Goal: Task Accomplishment & Management: Manage account settings

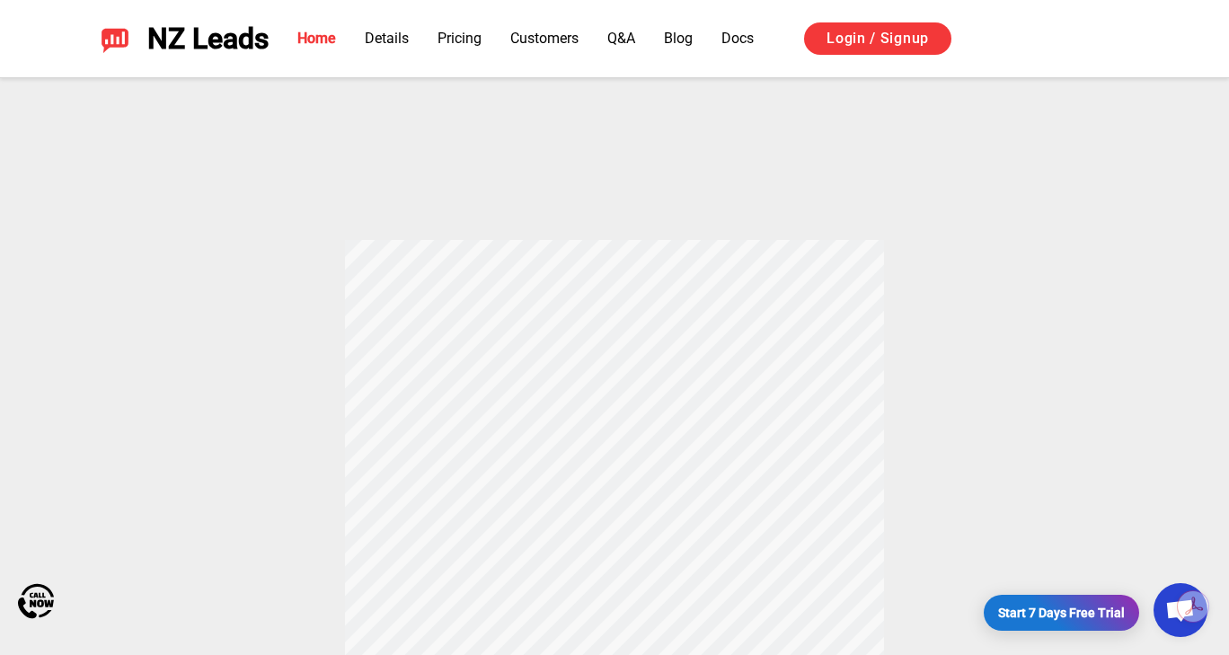
scroll to position [449, 0]
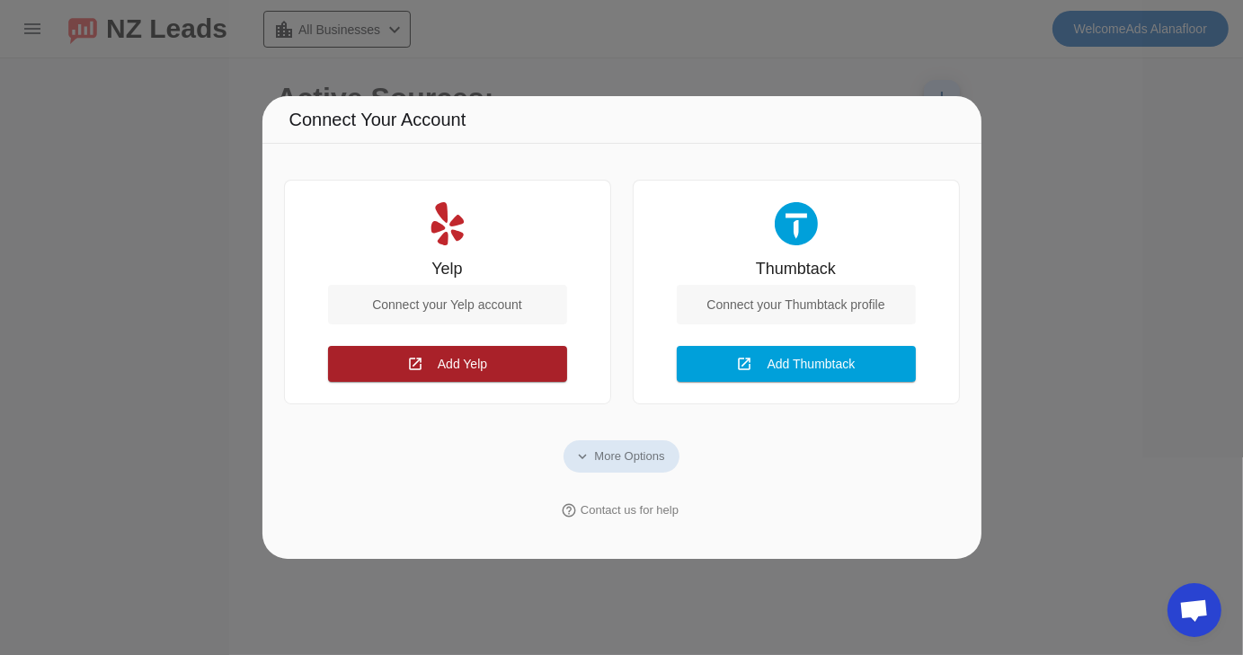
click at [451, 364] on span "Add Yelp" at bounding box center [462, 365] width 49 height 14
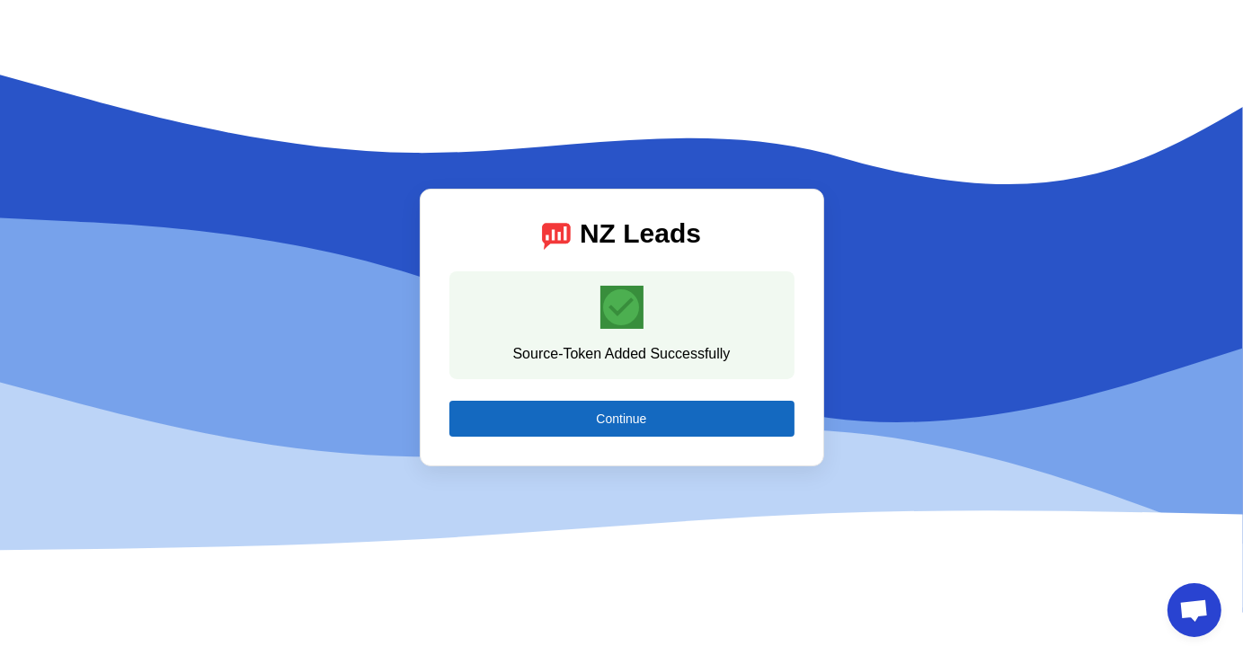
click at [630, 429] on span at bounding box center [621, 418] width 345 height 43
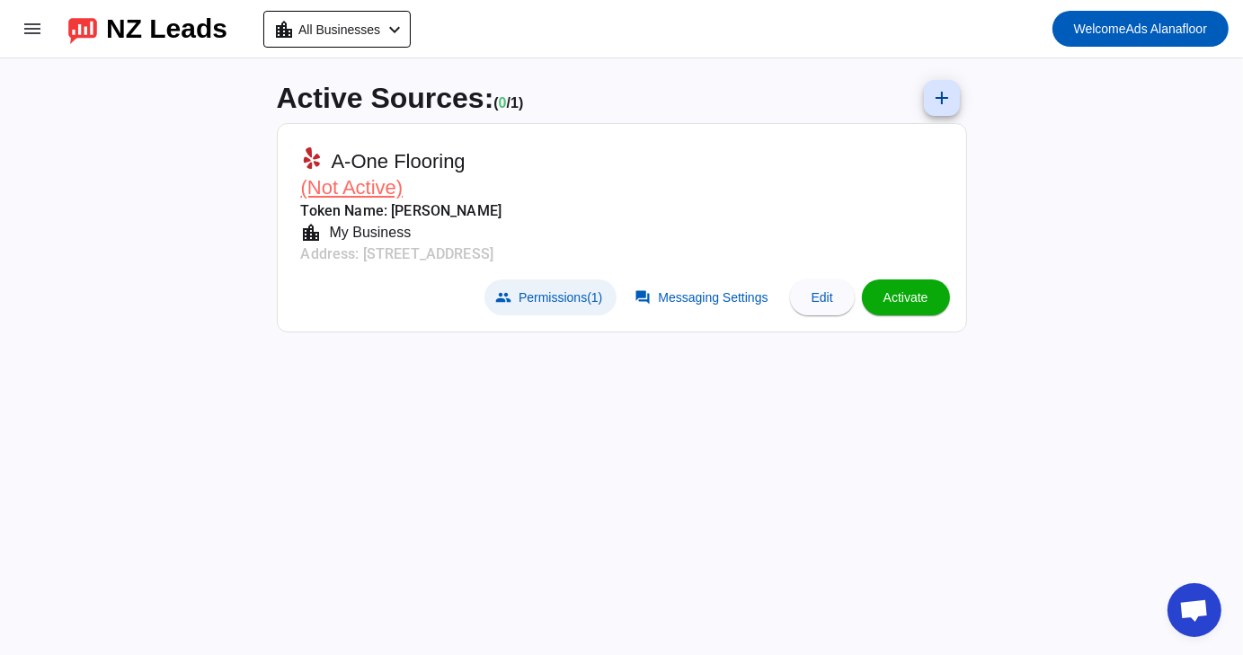
click at [516, 305] on span at bounding box center [550, 297] width 132 height 36
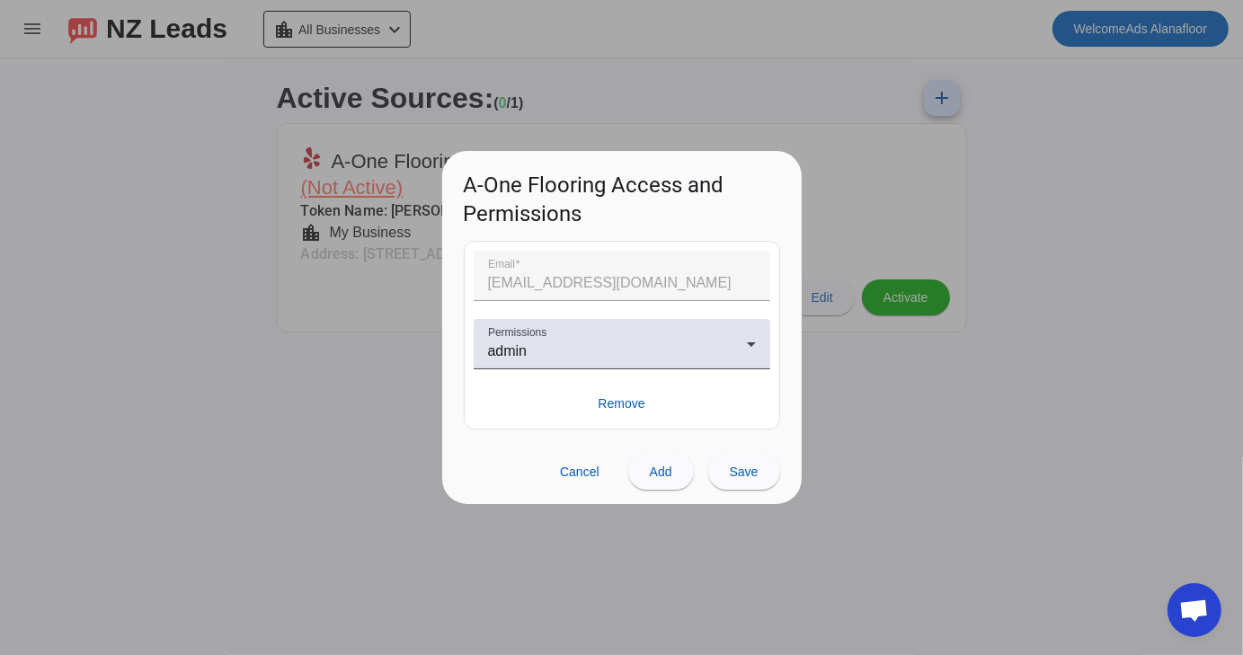
click at [868, 395] on div at bounding box center [621, 327] width 1243 height 655
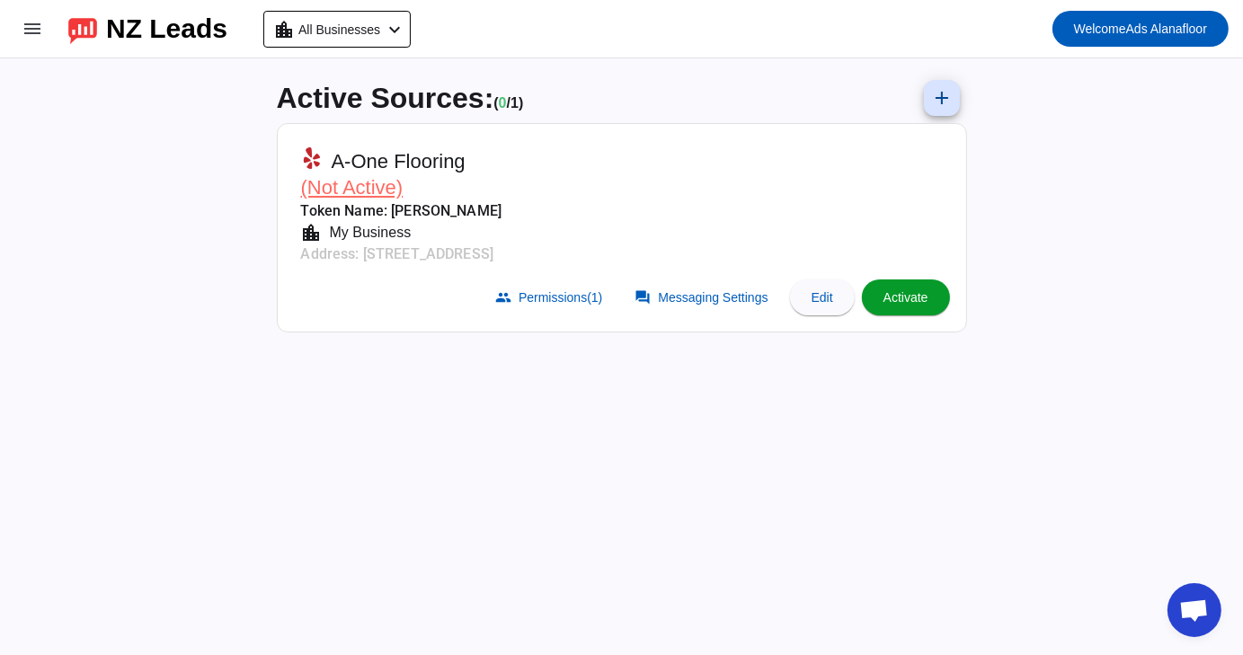
click at [890, 305] on span at bounding box center [906, 297] width 88 height 43
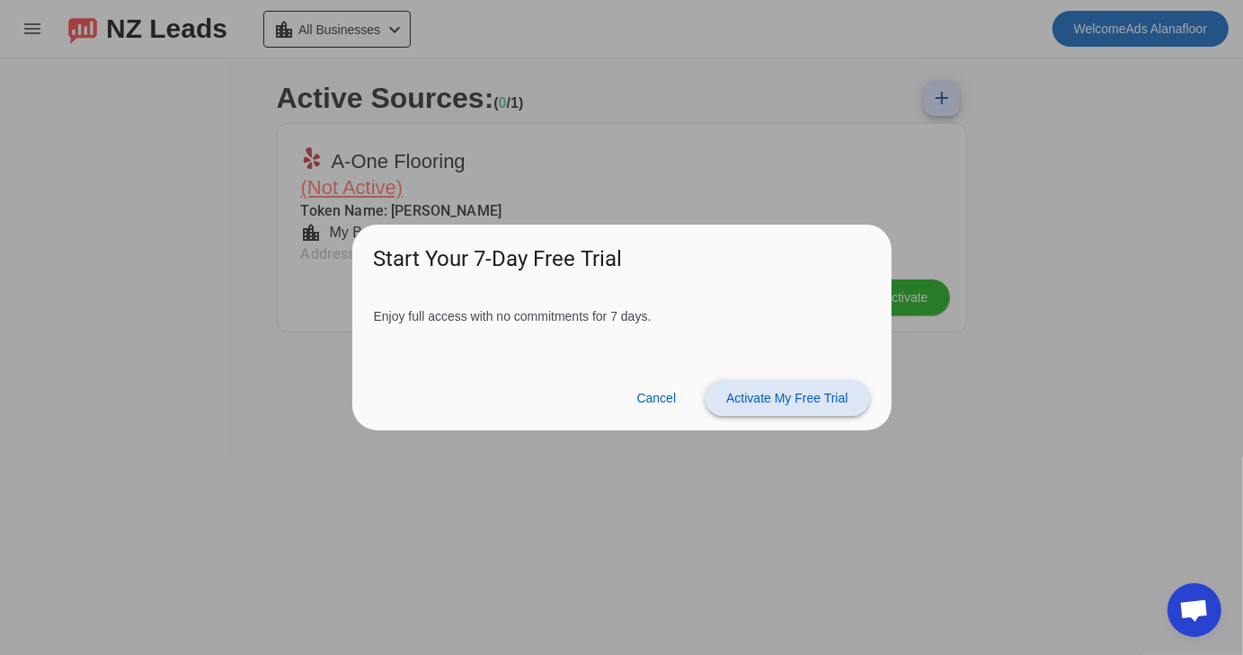
click at [779, 397] on span "Activate My Free Trial" at bounding box center [786, 398] width 121 height 14
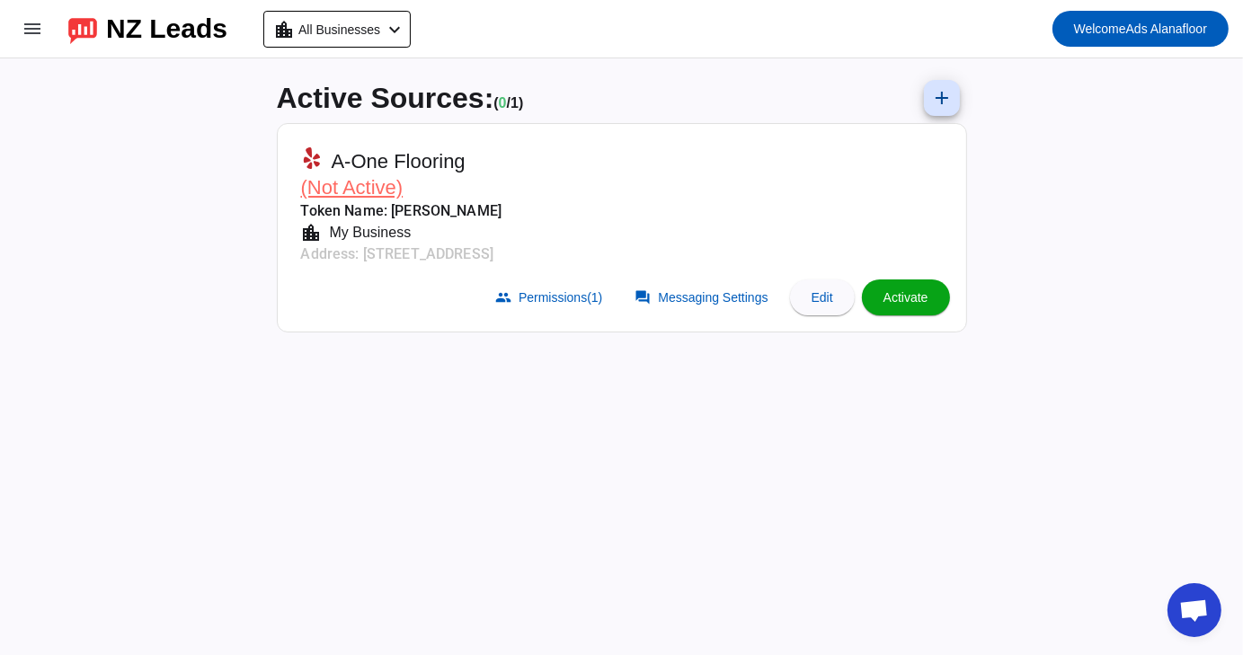
click at [911, 290] on span "Activate" at bounding box center [905, 297] width 45 height 14
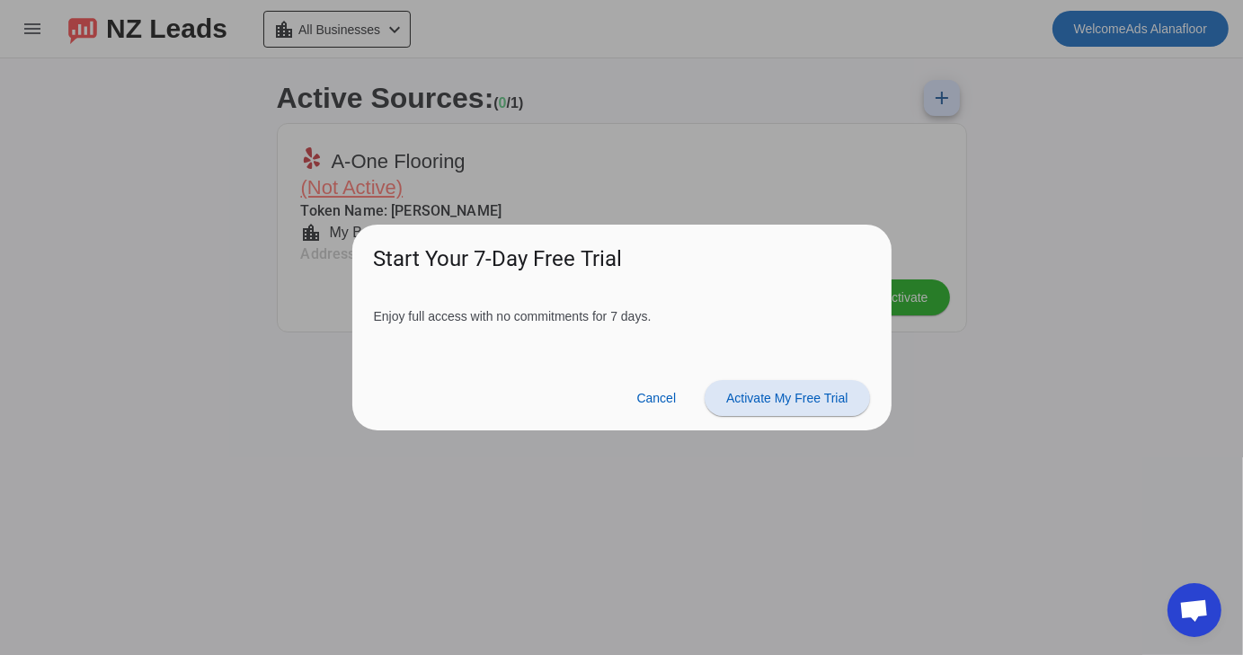
click at [826, 402] on span "Activate My Free Trial" at bounding box center [786, 398] width 121 height 14
